Goal: Information Seeking & Learning: Learn about a topic

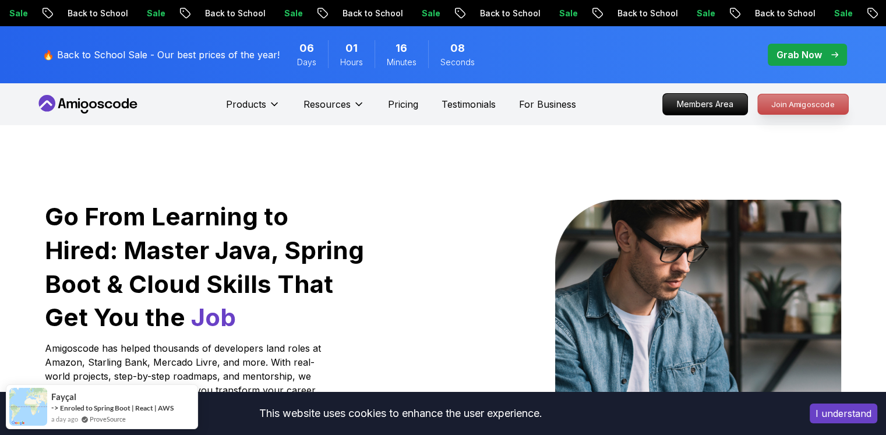
click at [794, 105] on p "Join Amigoscode" at bounding box center [802, 104] width 90 height 20
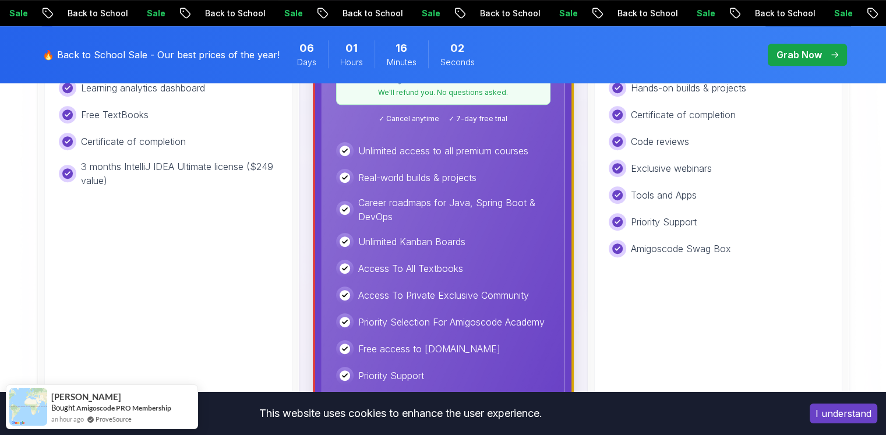
scroll to position [271, 0]
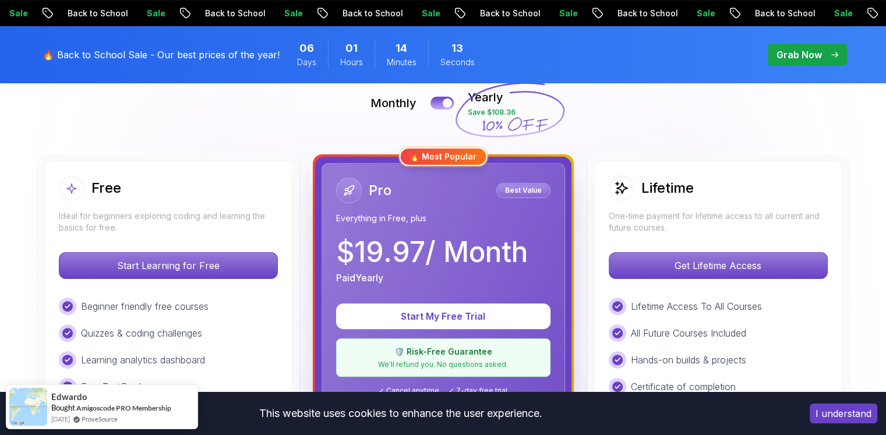
click at [434, 96] on div "Monthly Yearly Save $108.36" at bounding box center [443, 103] width 815 height 28
click at [434, 97] on button at bounding box center [442, 102] width 24 height 13
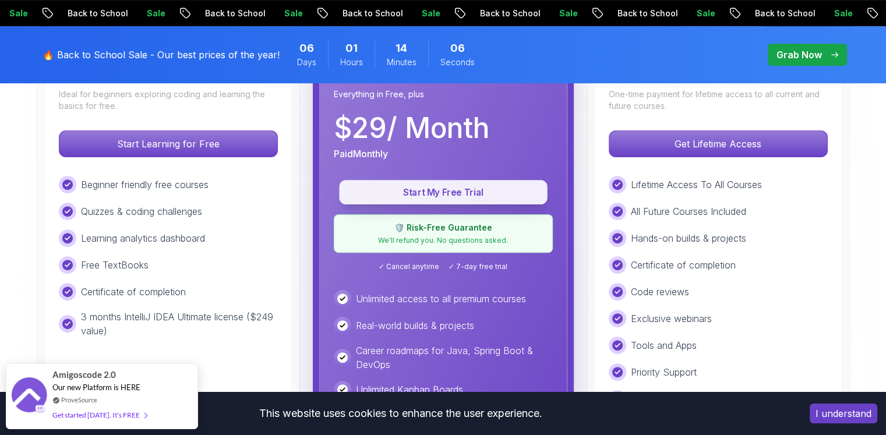
scroll to position [408, 0]
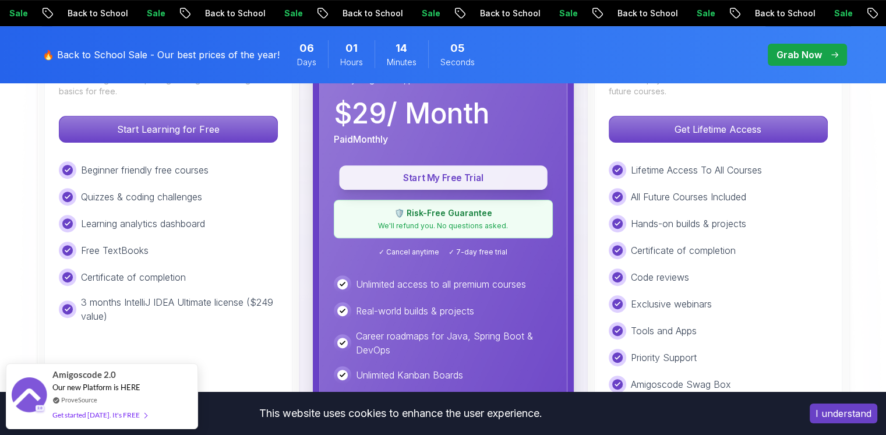
click at [421, 178] on p "Start My Free Trial" at bounding box center [443, 177] width 182 height 13
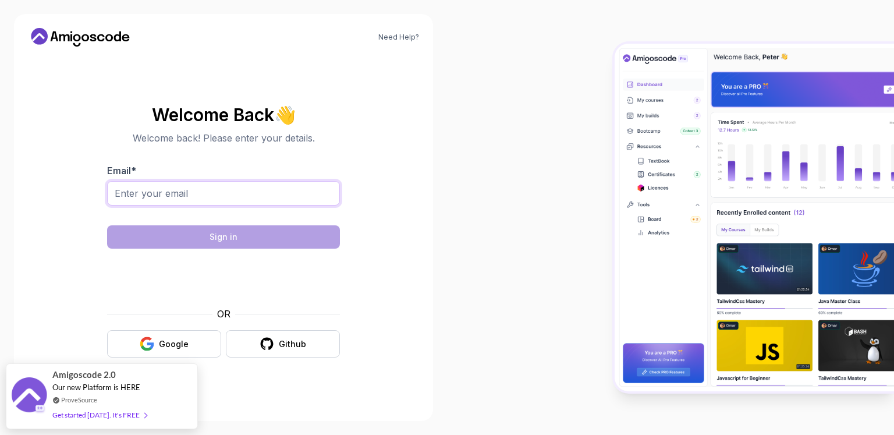
click at [205, 193] on input "Email *" at bounding box center [223, 193] width 233 height 24
type input "devsoc2017@gmail.com"
click at [284, 199] on input "devsoc2017@gmail.com" at bounding box center [223, 193] width 233 height 24
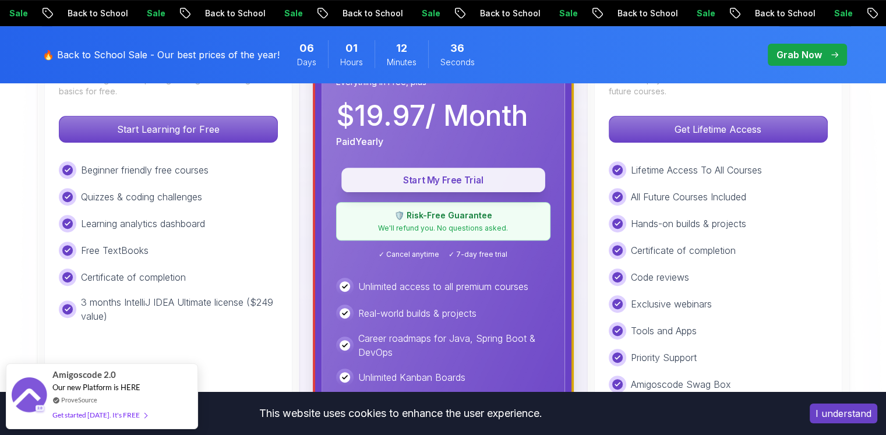
click at [470, 182] on p "Start My Free Trial" at bounding box center [443, 180] width 177 height 13
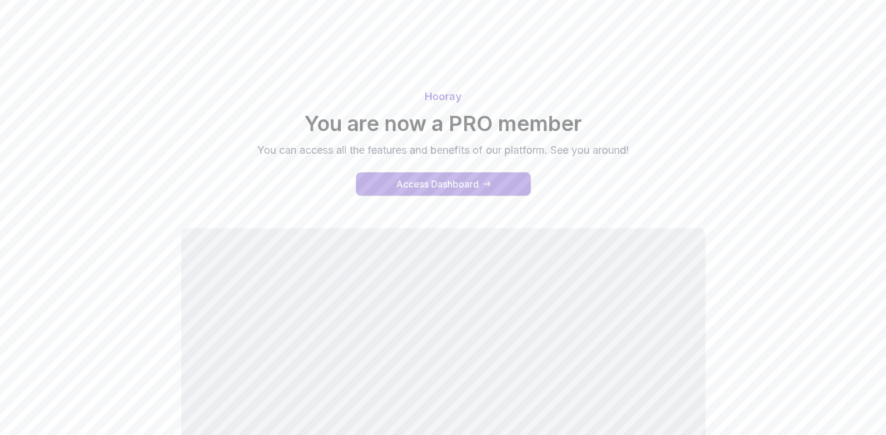
click at [443, 179] on div "Access Dashboard" at bounding box center [437, 184] width 83 height 14
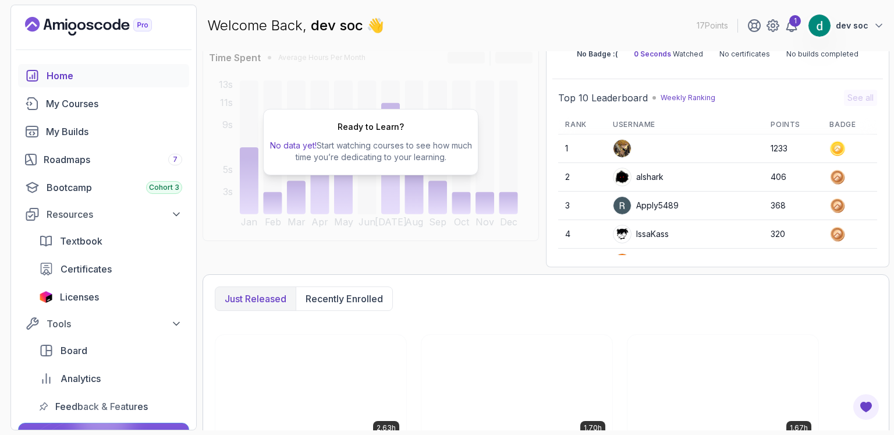
scroll to position [68, 0]
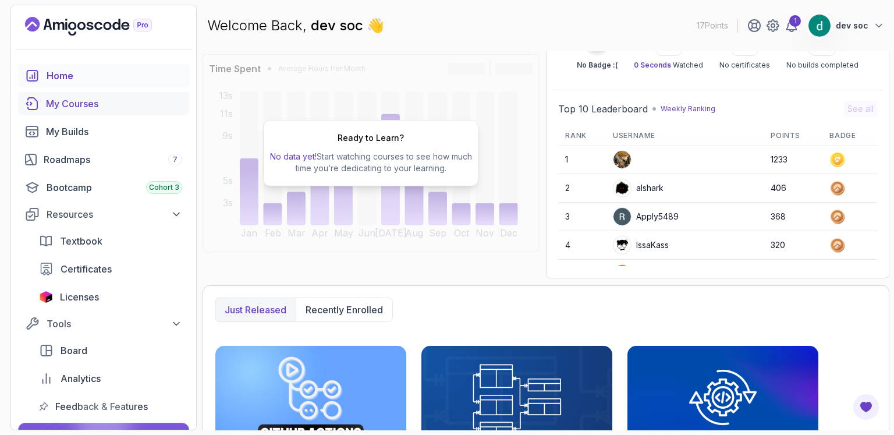
click at [93, 101] on div "My Courses" at bounding box center [114, 104] width 136 height 14
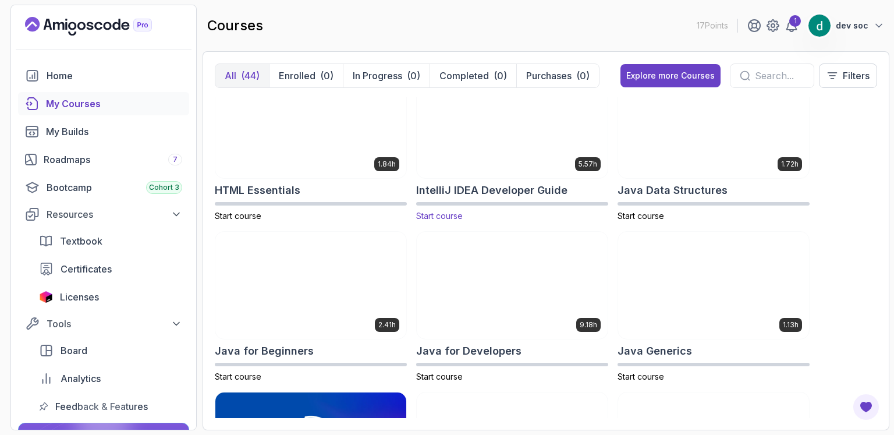
scroll to position [679, 0]
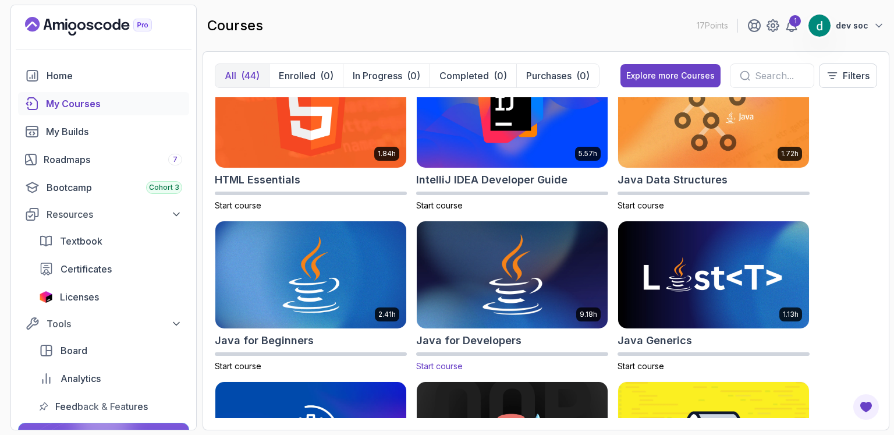
click at [540, 279] on img at bounding box center [512, 275] width 200 height 112
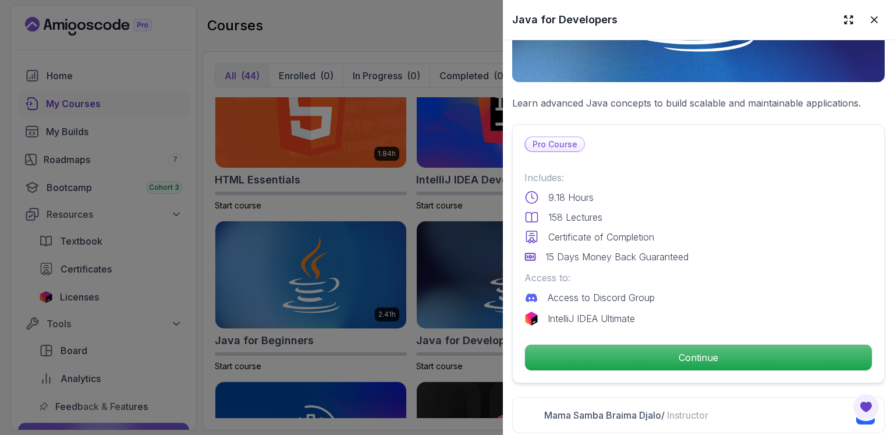
scroll to position [136, 0]
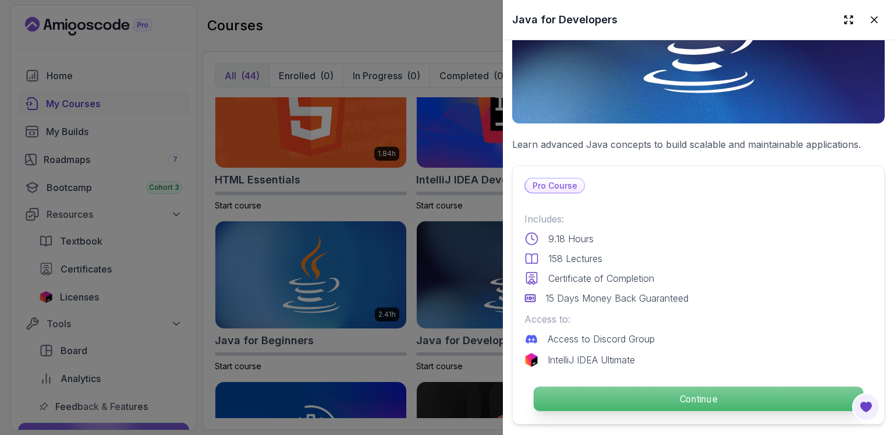
click at [668, 391] on p "Continue" at bounding box center [699, 399] width 330 height 24
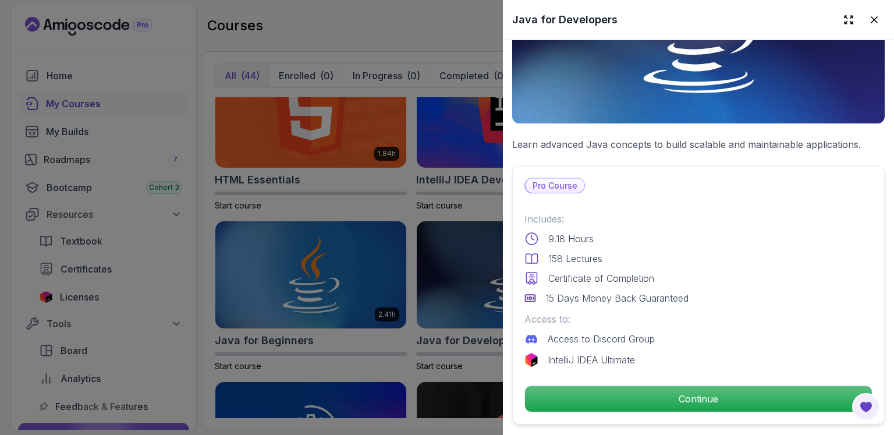
scroll to position [378, 0]
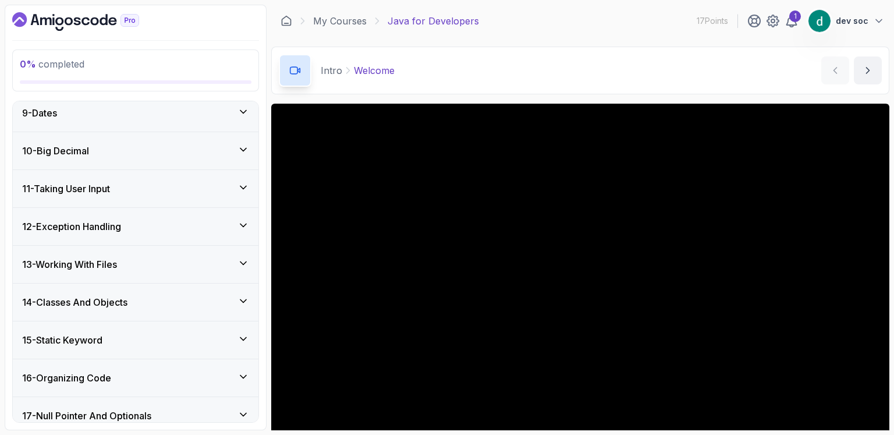
scroll to position [101, 0]
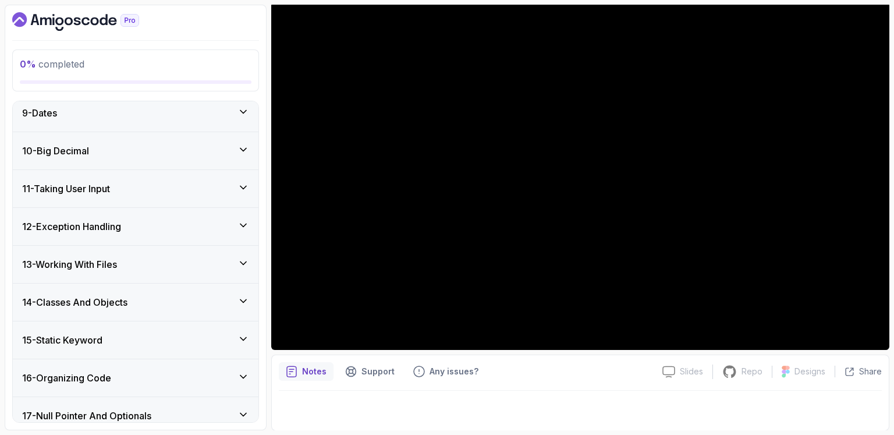
click at [167, 232] on div "12 - Exception Handling" at bounding box center [136, 226] width 246 height 37
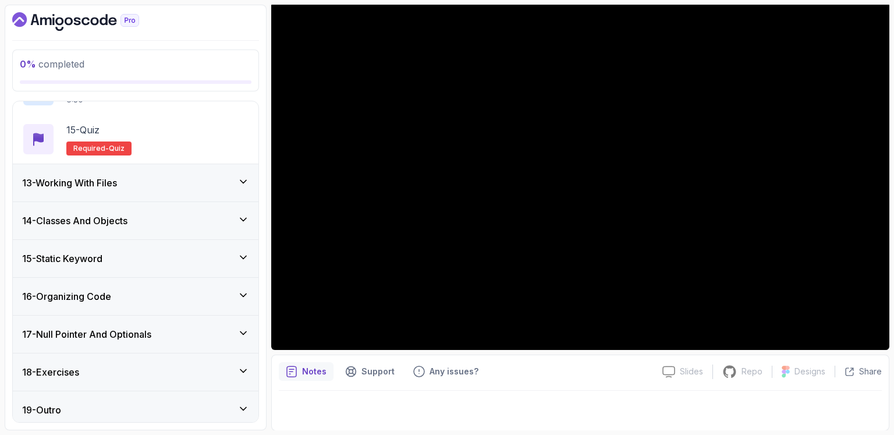
scroll to position [989, 0]
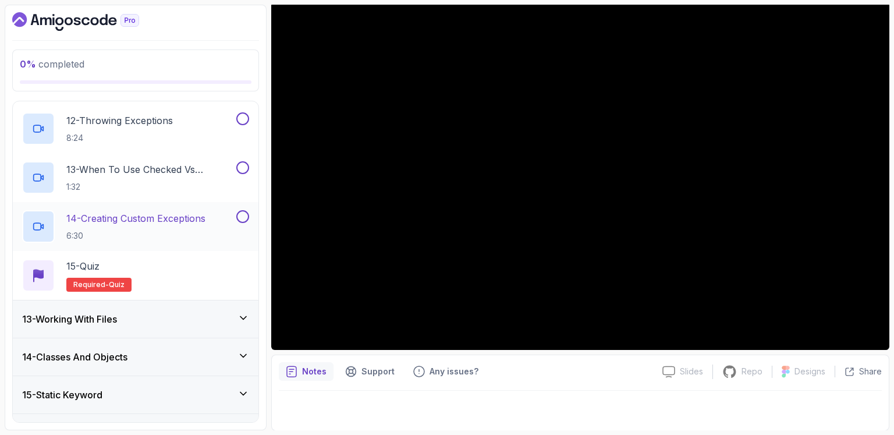
click at [154, 217] on p "14 - Creating Custom Exceptions" at bounding box center [135, 218] width 139 height 14
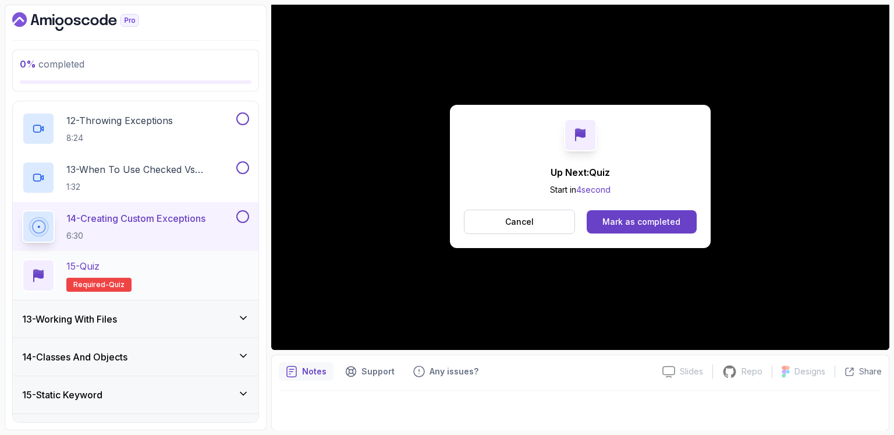
click at [114, 280] on span "quiz" at bounding box center [117, 284] width 16 height 9
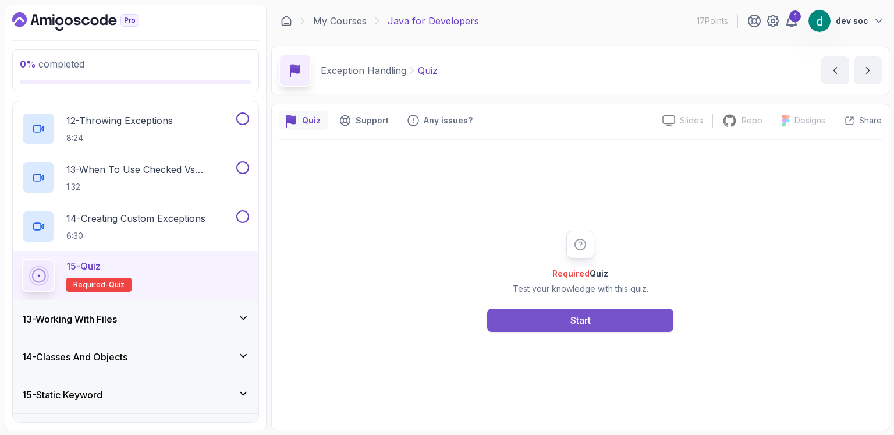
click at [602, 326] on button "Start" at bounding box center [580, 320] width 186 height 23
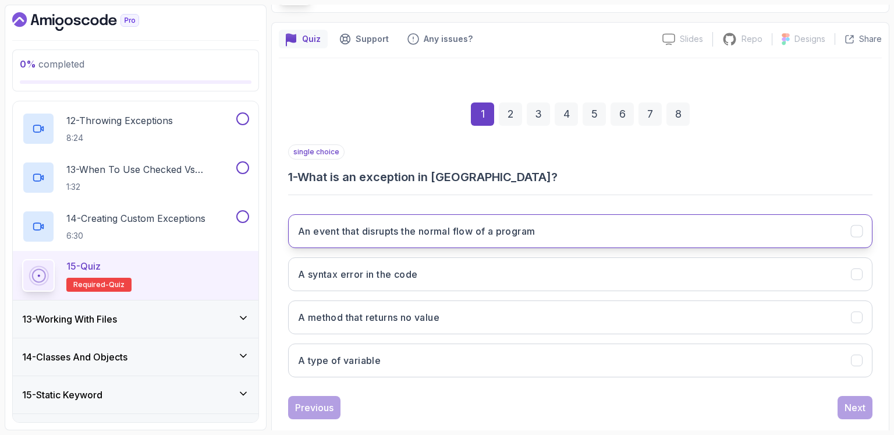
scroll to position [102, 0]
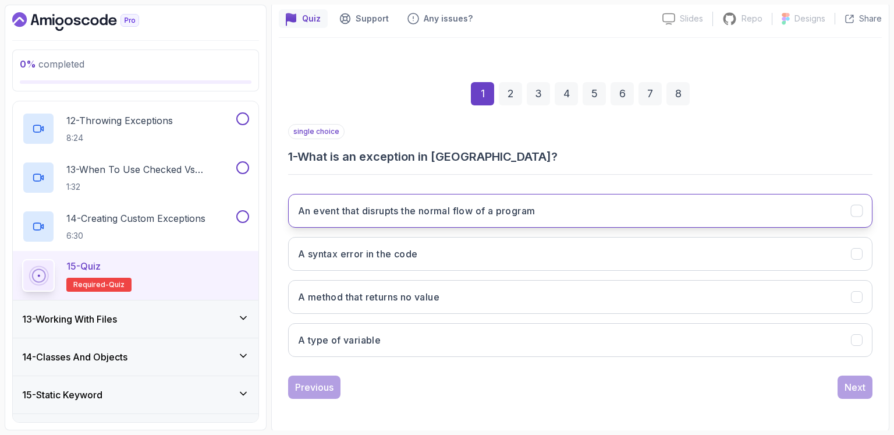
click at [495, 207] on h3 "An event that disrupts the normal flow of a program" at bounding box center [416, 211] width 237 height 14
click at [859, 384] on div "Next" at bounding box center [855, 387] width 21 height 14
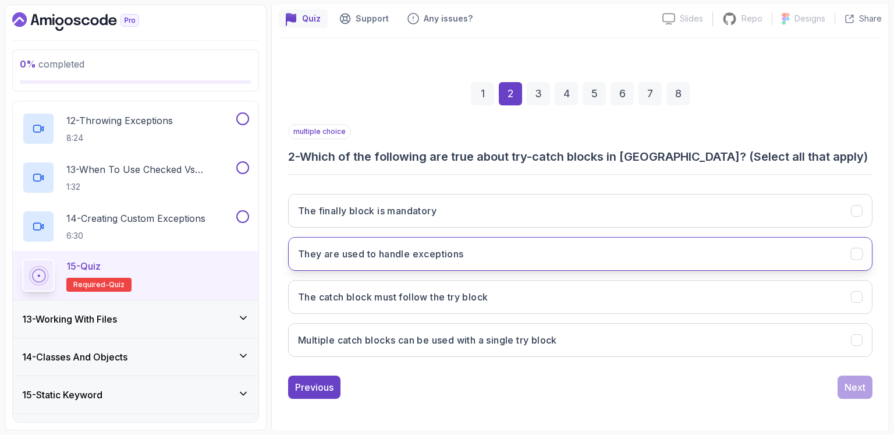
click at [477, 256] on button "They are used to handle exceptions" at bounding box center [580, 254] width 585 height 34
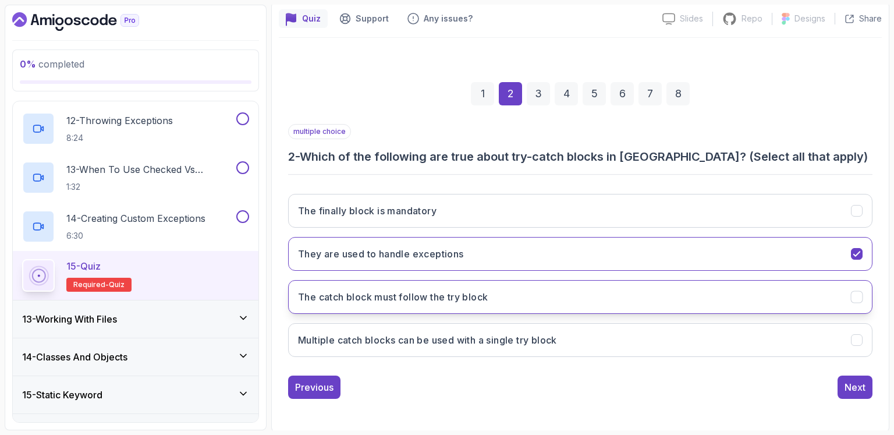
click at [494, 296] on button "The catch block must follow the try block" at bounding box center [580, 297] width 585 height 34
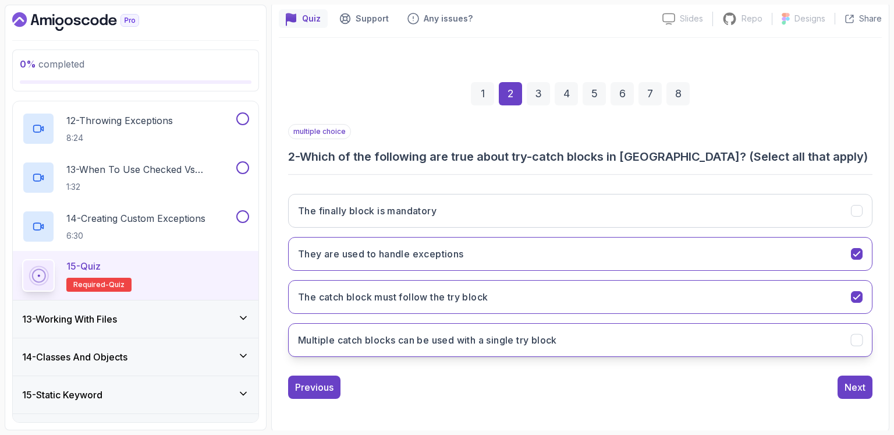
click at [504, 341] on h3 "Multiple catch blocks can be used with a single try block" at bounding box center [427, 340] width 259 height 14
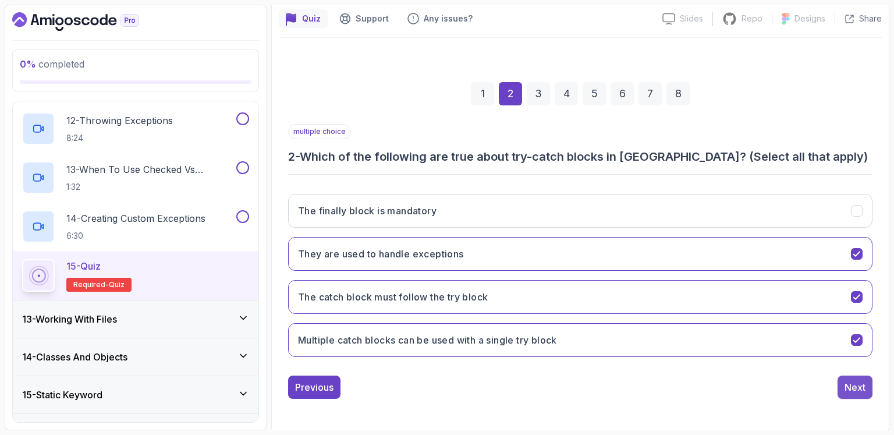
click at [854, 382] on div "Next" at bounding box center [855, 387] width 21 height 14
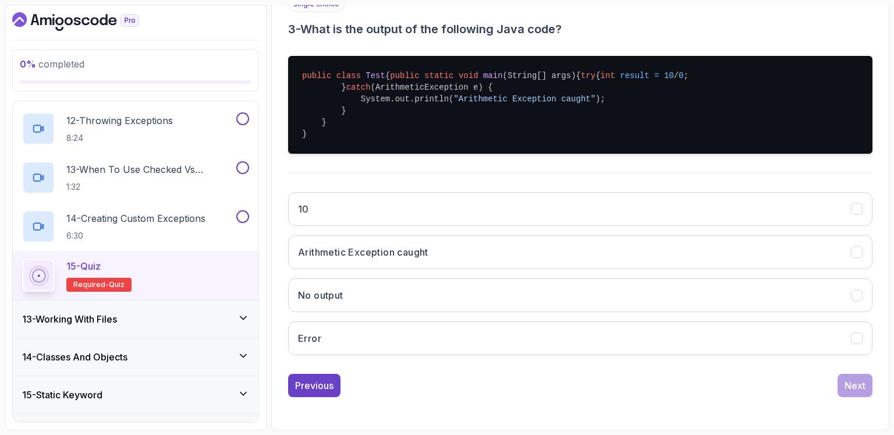
scroll to position [238, 0]
click at [427, 259] on h3 "Arithmetic Exception caught" at bounding box center [363, 252] width 130 height 14
click at [862, 392] on div "Next" at bounding box center [855, 385] width 21 height 14
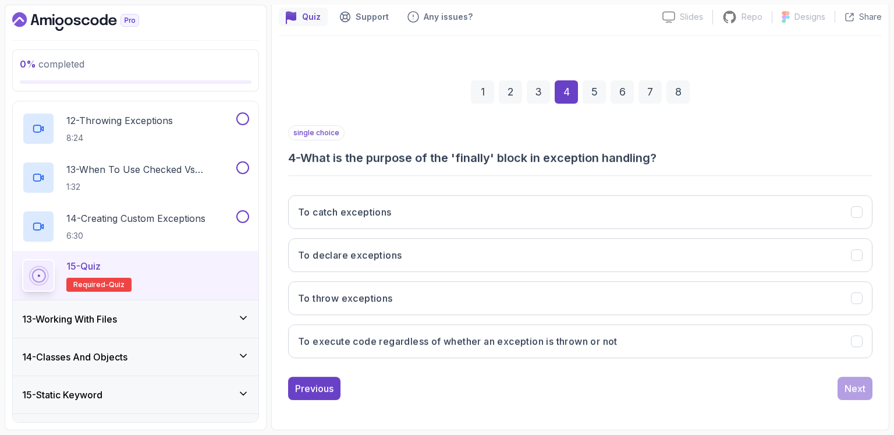
scroll to position [102, 0]
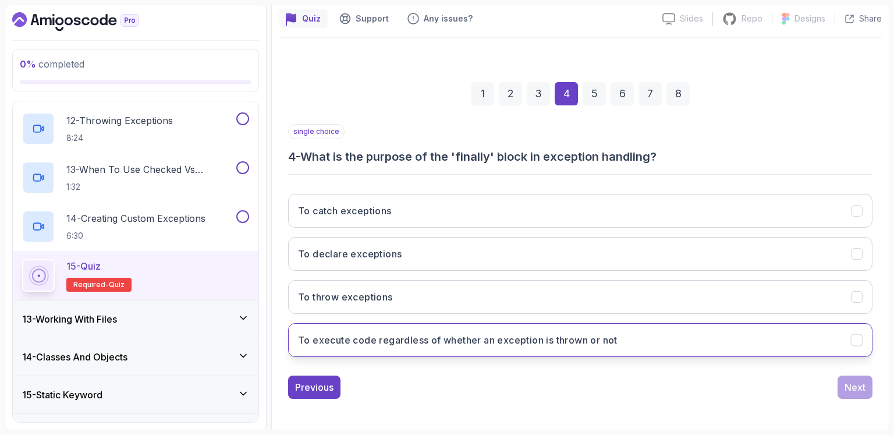
click at [501, 341] on h3 "To execute code regardless of whether an exception is thrown or not" at bounding box center [458, 340] width 320 height 14
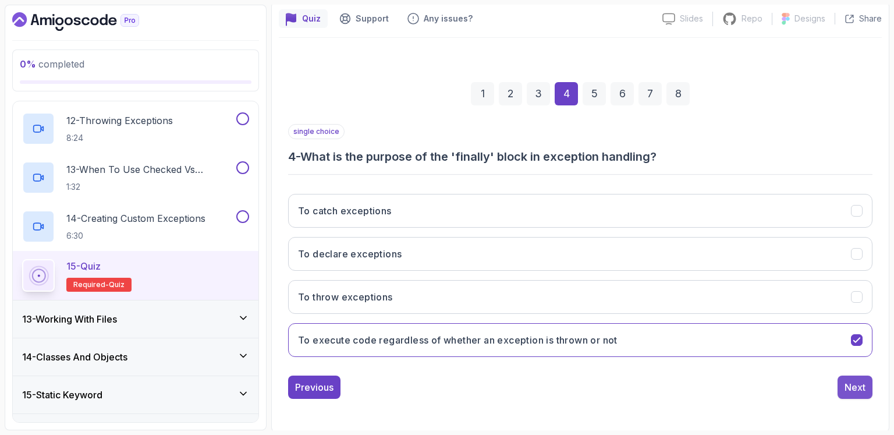
click at [870, 390] on button "Next" at bounding box center [855, 387] width 35 height 23
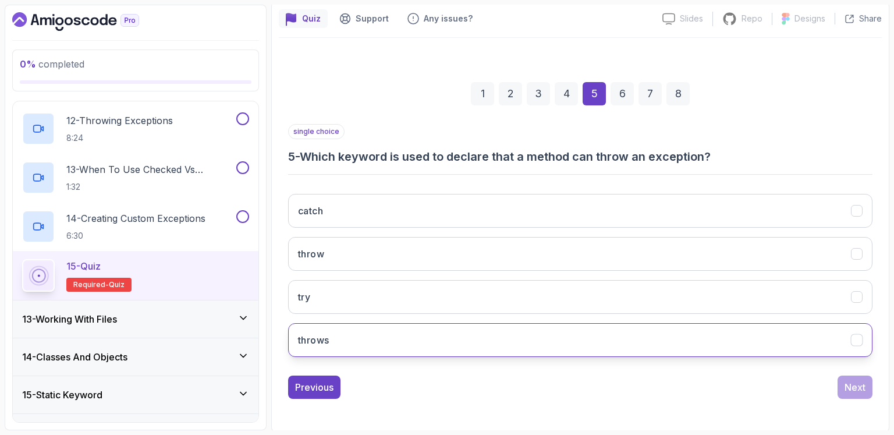
click at [427, 342] on button "throws" at bounding box center [580, 340] width 585 height 34
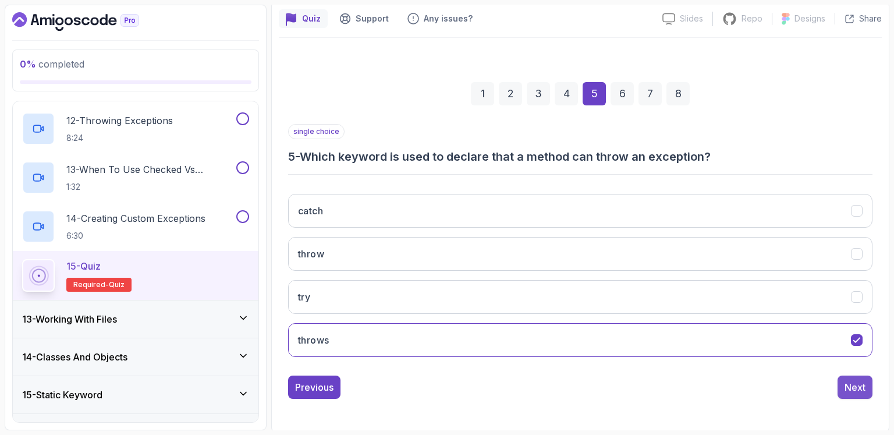
click at [850, 383] on div "Next" at bounding box center [855, 387] width 21 height 14
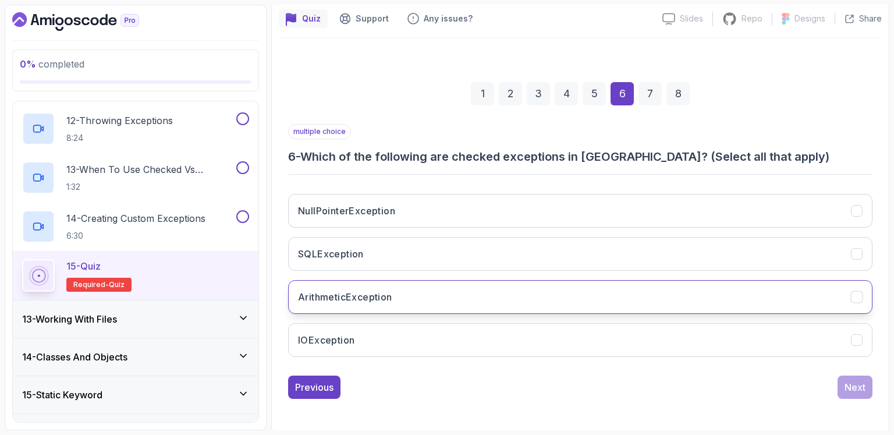
click at [496, 299] on button "ArithmeticException" at bounding box center [580, 297] width 585 height 34
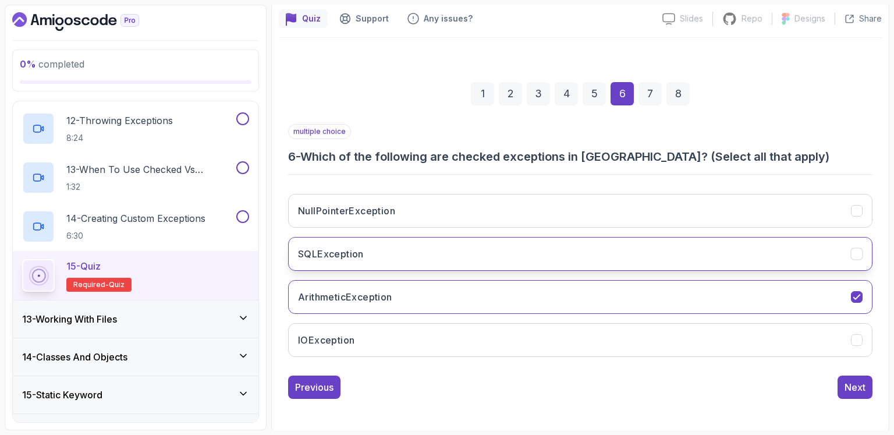
click at [366, 259] on button "SQLException" at bounding box center [580, 254] width 585 height 34
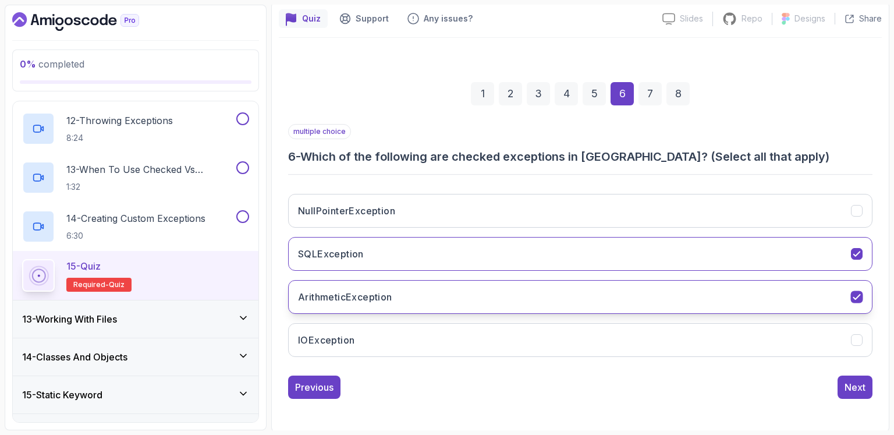
click at [482, 296] on button "ArithmeticException" at bounding box center [580, 297] width 585 height 34
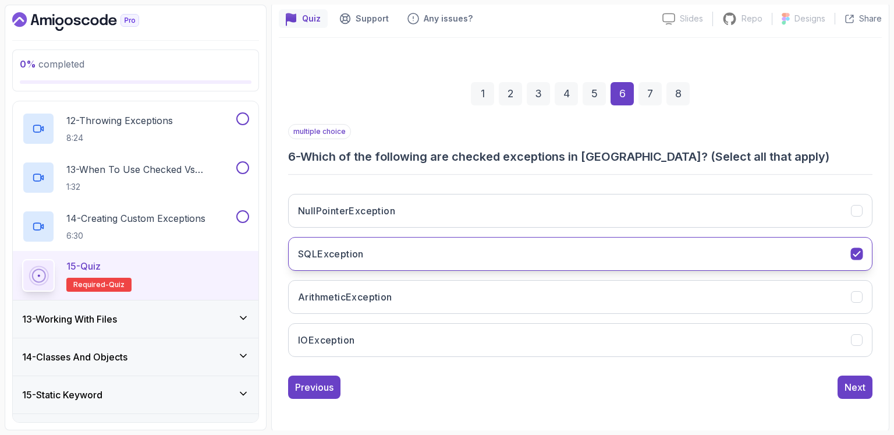
click at [375, 252] on button "SQLException" at bounding box center [580, 254] width 585 height 34
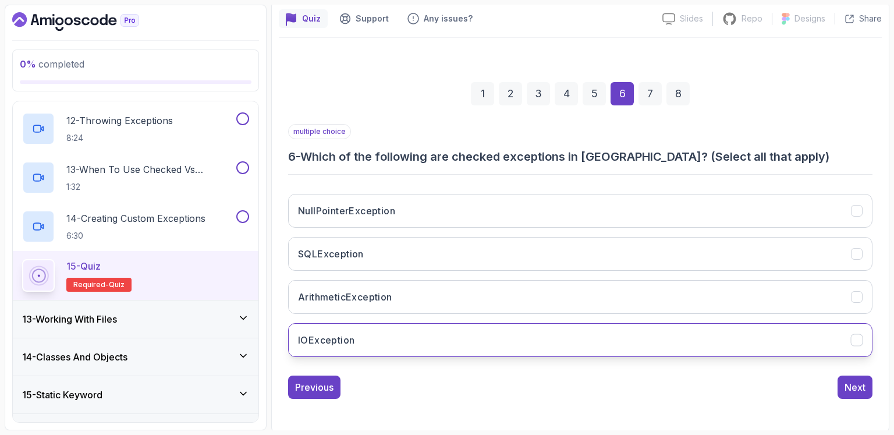
click at [466, 338] on button "IOException" at bounding box center [580, 340] width 585 height 34
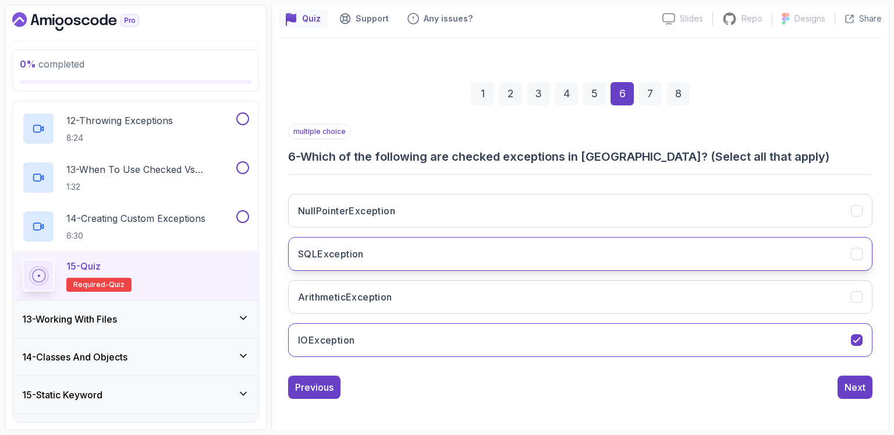
click at [857, 255] on icon "SQLException" at bounding box center [857, 254] width 11 height 11
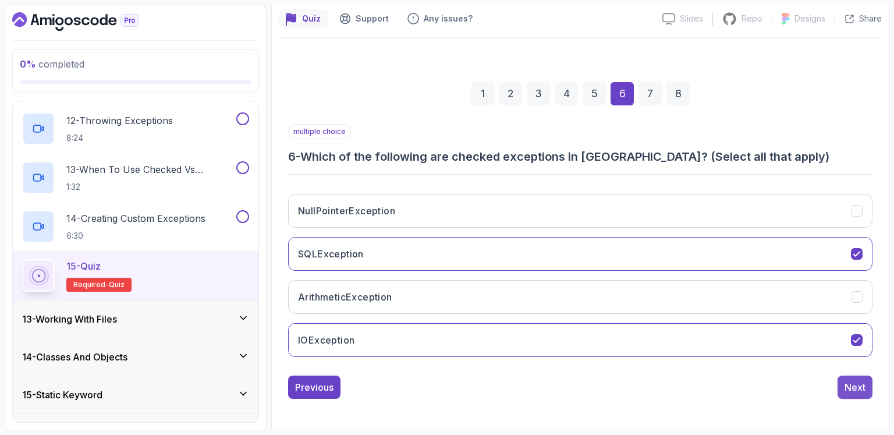
click at [849, 383] on div "Next" at bounding box center [855, 387] width 21 height 14
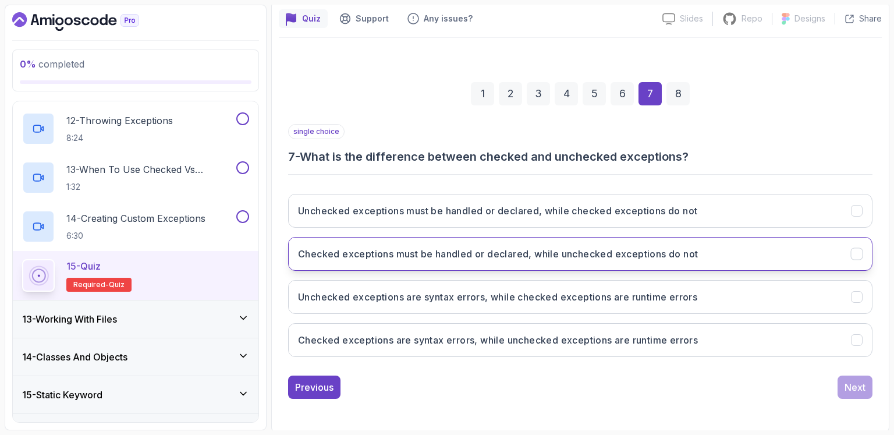
click at [517, 256] on h3 "Checked exceptions must be handled or declared, while unchecked exceptions do n…" at bounding box center [498, 254] width 400 height 14
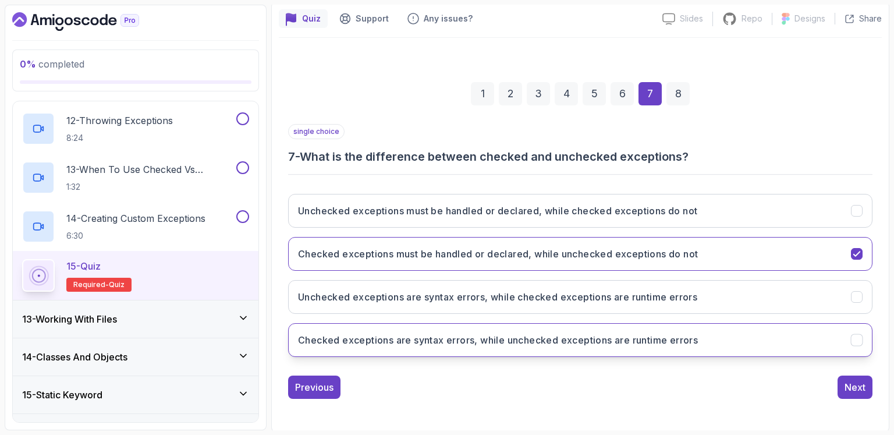
click at [535, 337] on h3 "Checked exceptions are syntax errors, while unchecked exceptions are runtime er…" at bounding box center [498, 340] width 400 height 14
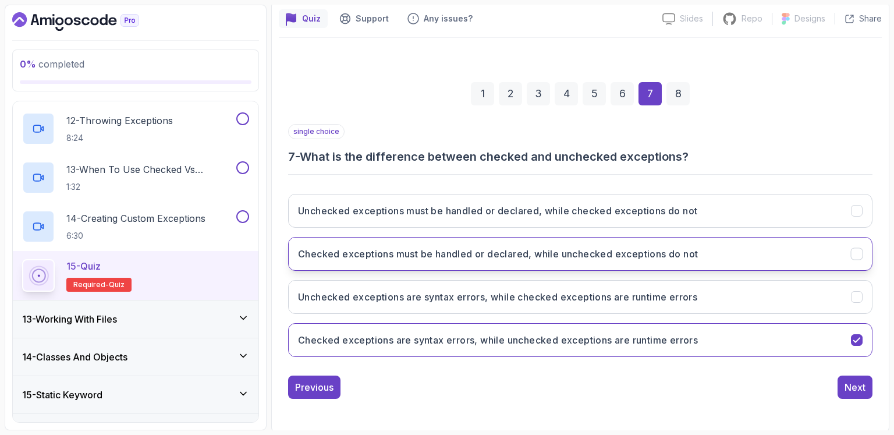
click at [850, 248] on button "Checked exceptions must be handled or declared, while unchecked exceptions do n…" at bounding box center [580, 254] width 585 height 34
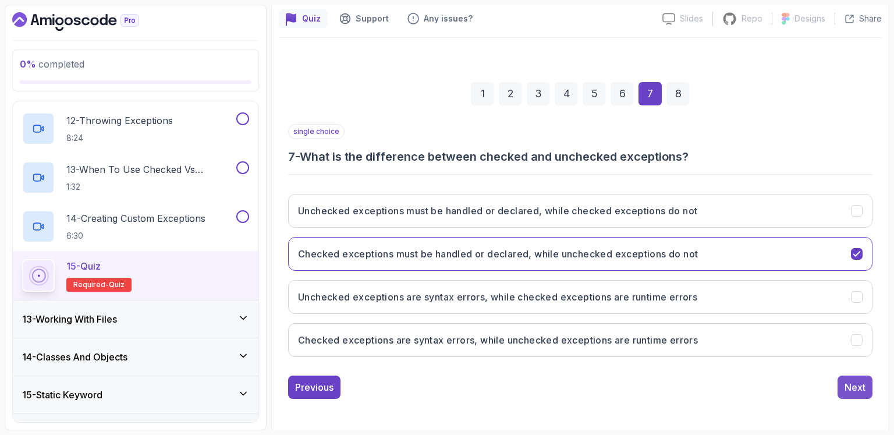
click at [856, 381] on div "Next" at bounding box center [855, 387] width 21 height 14
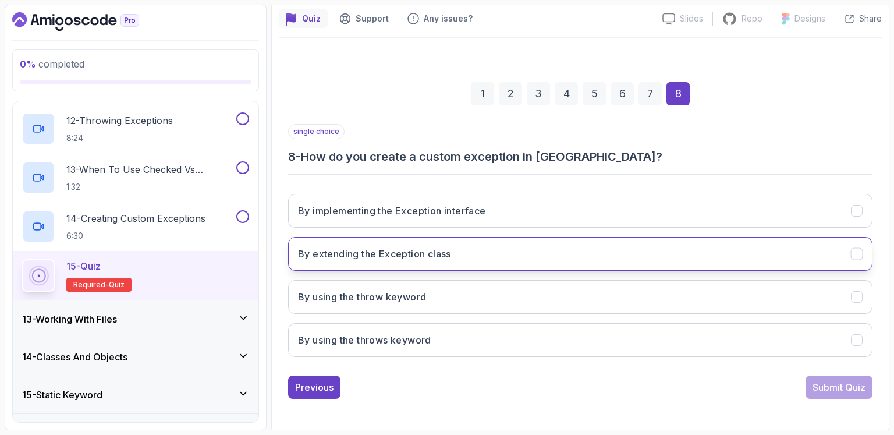
click at [424, 260] on button "By extending the Exception class" at bounding box center [580, 254] width 585 height 34
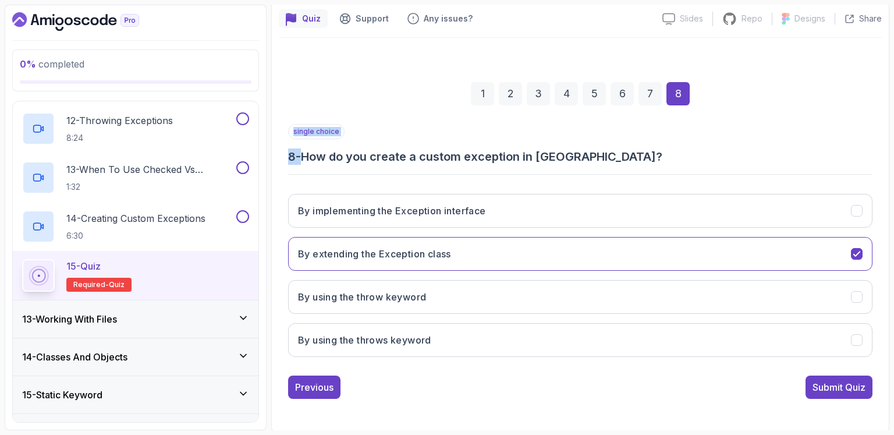
drag, startPoint x: 306, startPoint y: 157, endPoint x: 608, endPoint y: 165, distance: 301.7
click at [608, 165] on div "single choice 8 - How do you create a custom exception in [GEOGRAPHIC_DATA]? By…" at bounding box center [580, 245] width 585 height 242
copy div "single choice 8 -"
click at [653, 249] on button "By extending the Exception class" at bounding box center [580, 254] width 585 height 34
click at [826, 382] on div "Submit Quiz" at bounding box center [839, 387] width 53 height 14
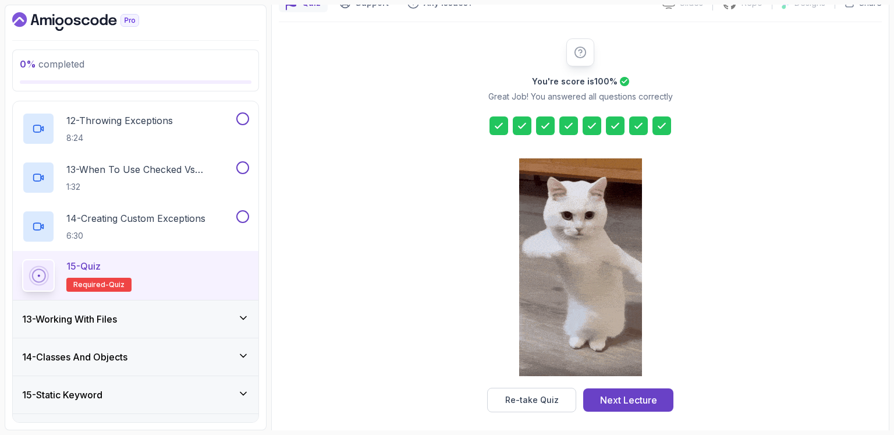
scroll to position [122, 0]
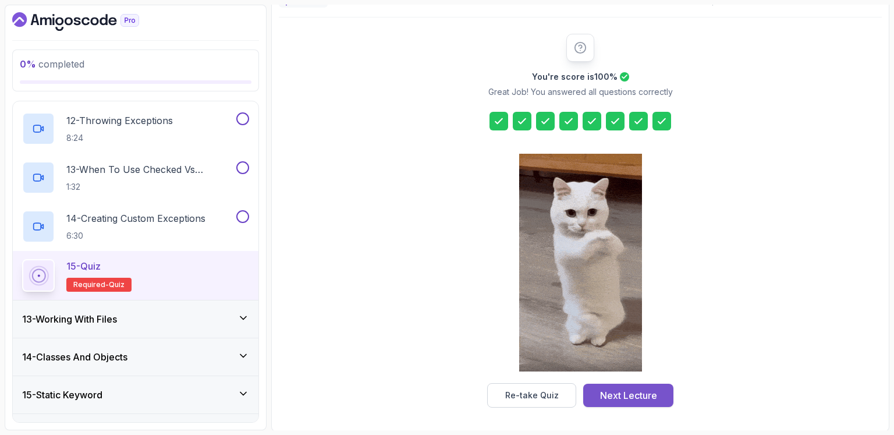
click at [636, 397] on div "Next Lecture" at bounding box center [628, 395] width 57 height 14
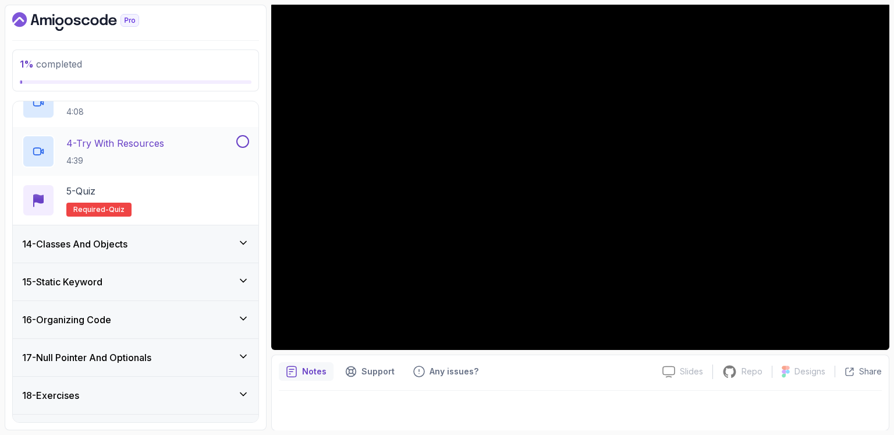
scroll to position [639, 0]
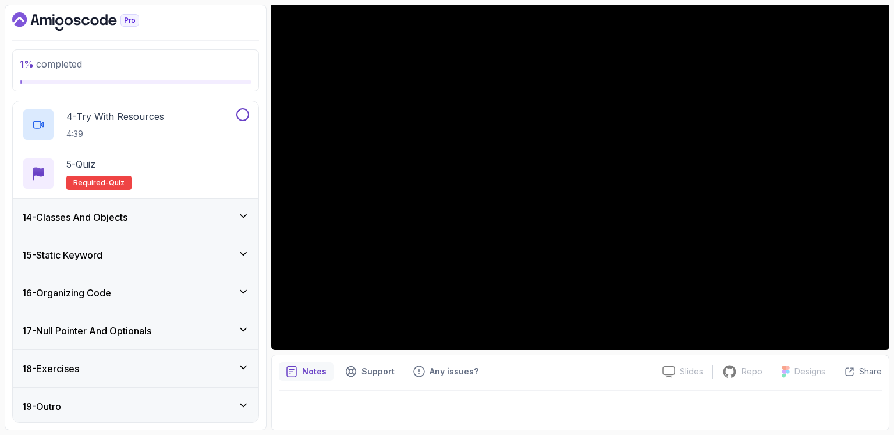
click at [240, 218] on icon at bounding box center [244, 216] width 12 height 12
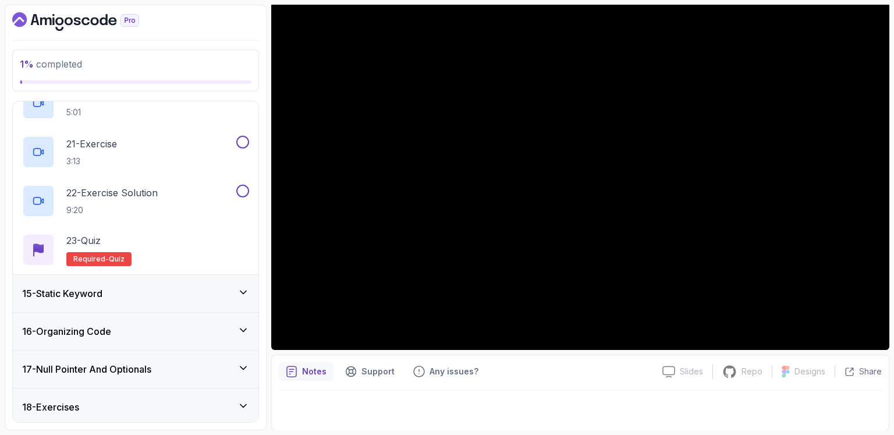
scroll to position [1520, 0]
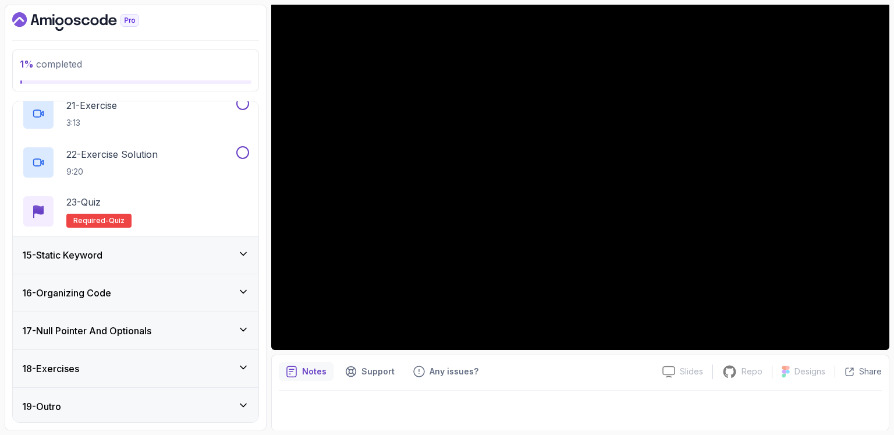
click at [243, 253] on icon at bounding box center [243, 254] width 6 height 3
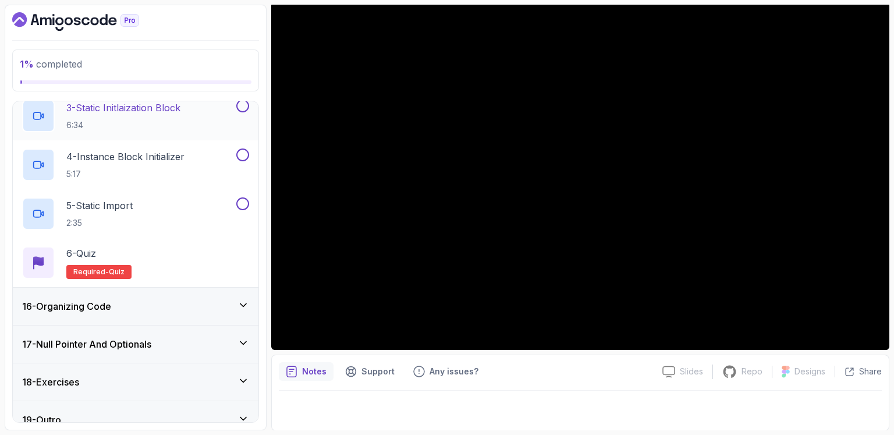
scroll to position [688, 0]
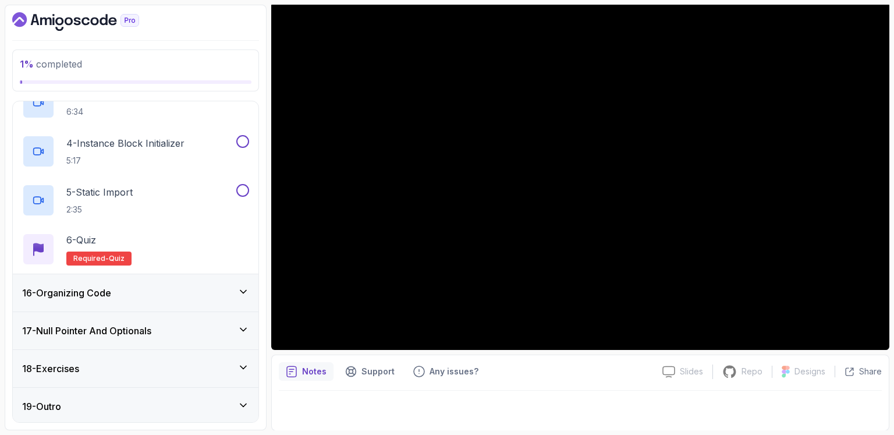
click at [244, 287] on icon at bounding box center [244, 292] width 12 height 12
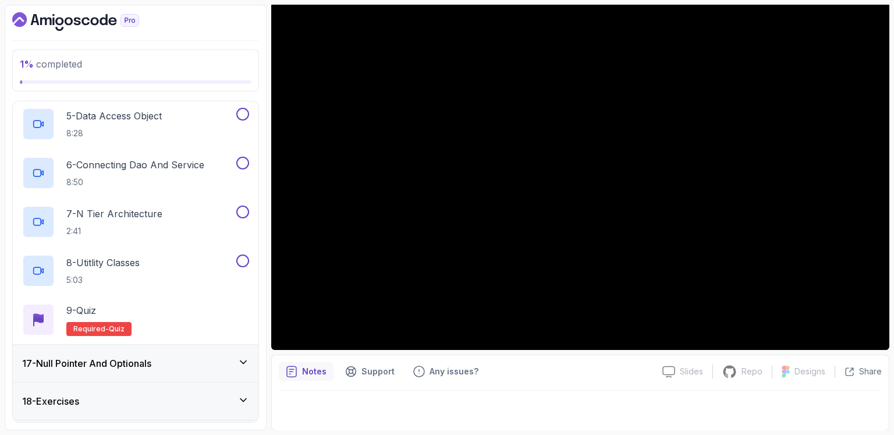
scroll to position [835, 0]
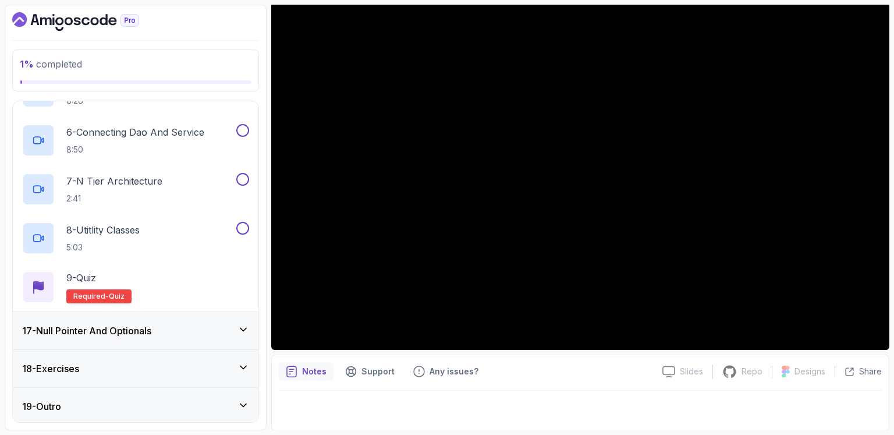
click at [247, 327] on icon at bounding box center [244, 330] width 12 height 12
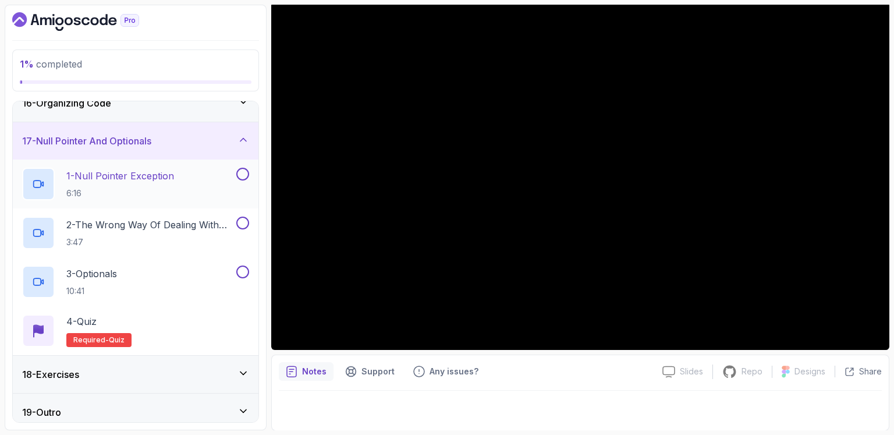
scroll to position [590, 0]
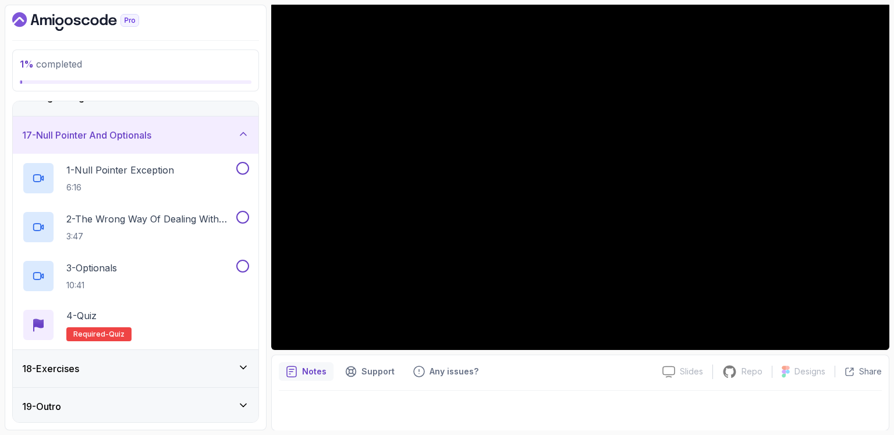
click at [246, 363] on icon at bounding box center [244, 368] width 12 height 12
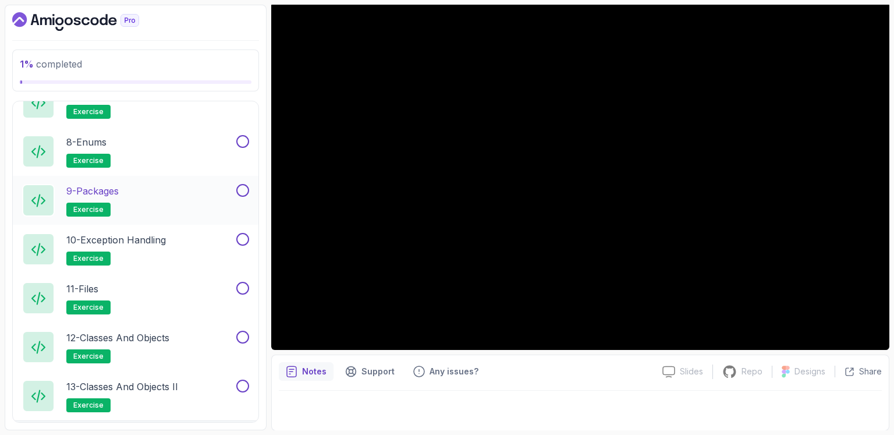
scroll to position [1031, 0]
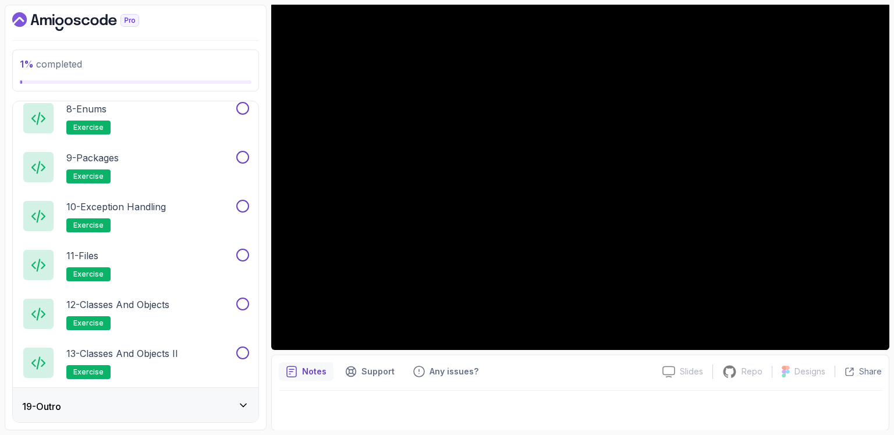
click at [244, 404] on icon at bounding box center [243, 405] width 6 height 3
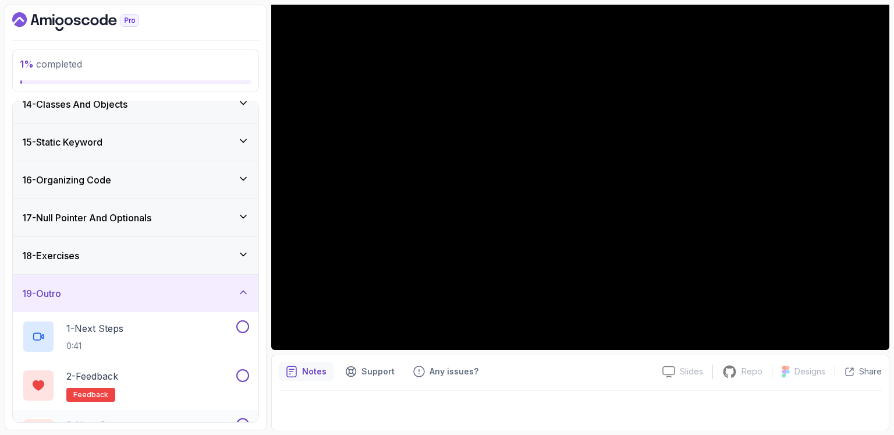
scroll to position [541, 0]
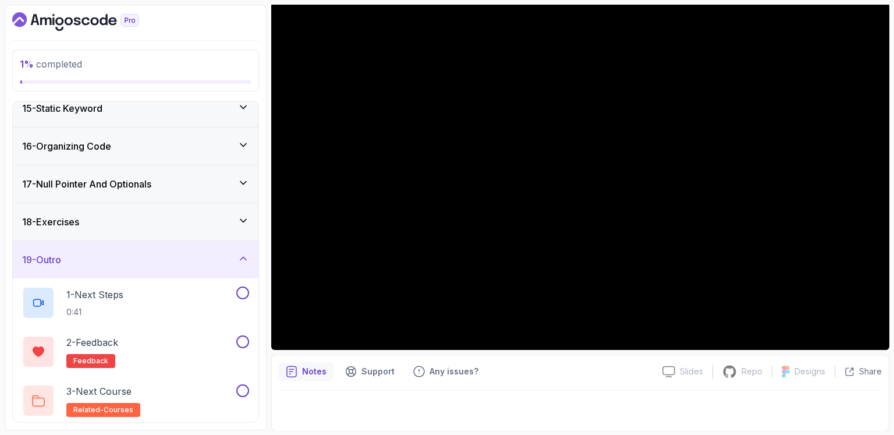
drag, startPoint x: 114, startPoint y: 390, endPoint x: 452, endPoint y: 413, distance: 339.6
click at [452, 413] on div at bounding box center [580, 407] width 603 height 33
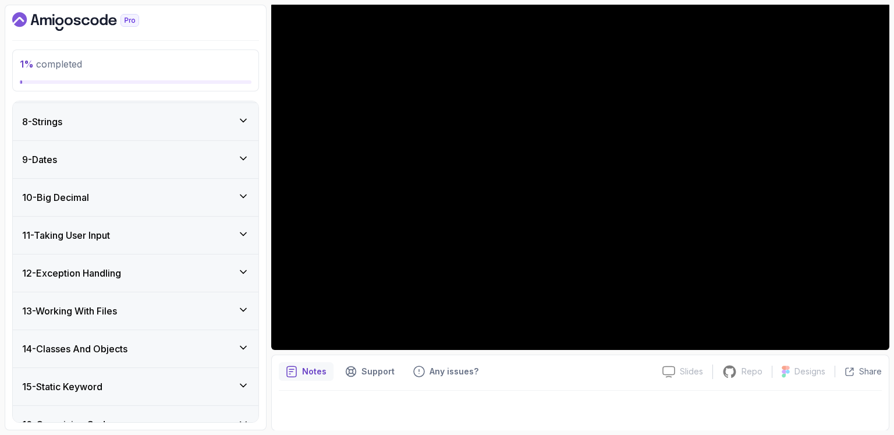
scroll to position [270, 0]
